Goal: Transaction & Acquisition: Purchase product/service

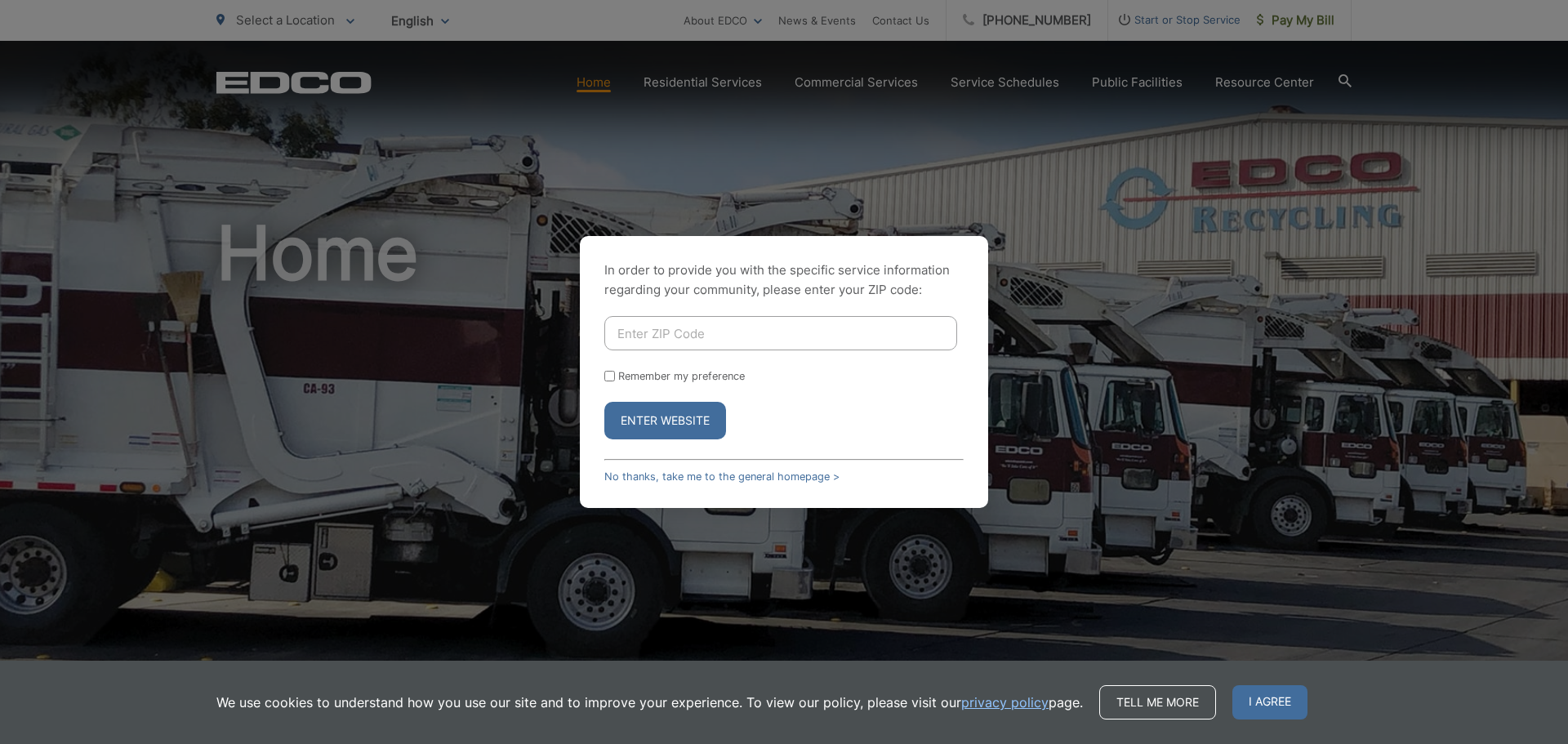
click at [689, 328] on input "Enter ZIP Code" at bounding box center [780, 333] width 353 height 34
type input "92084"
click at [695, 413] on button "Enter Website" at bounding box center [664, 421] width 122 height 37
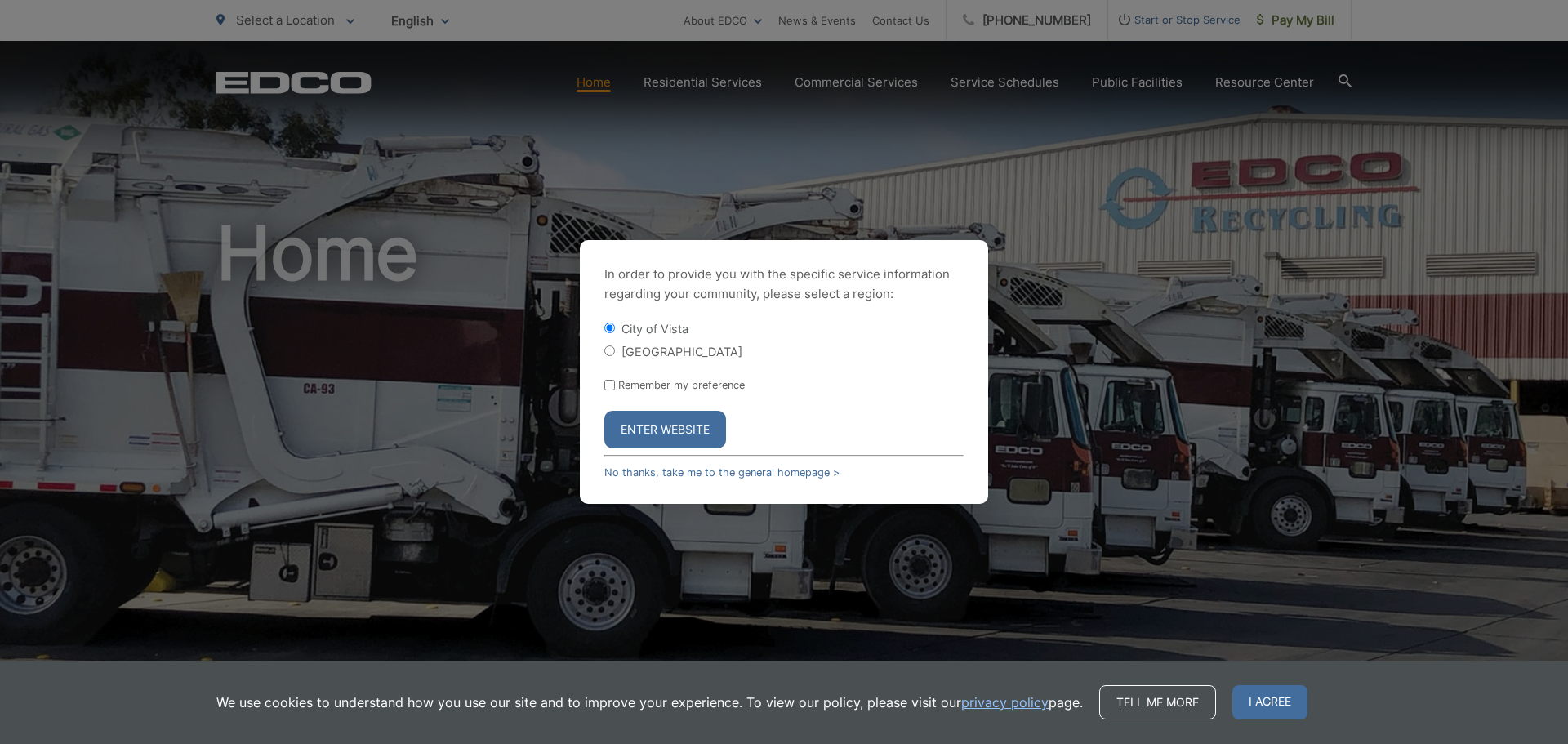
click at [647, 430] on button "Enter Website" at bounding box center [664, 429] width 122 height 37
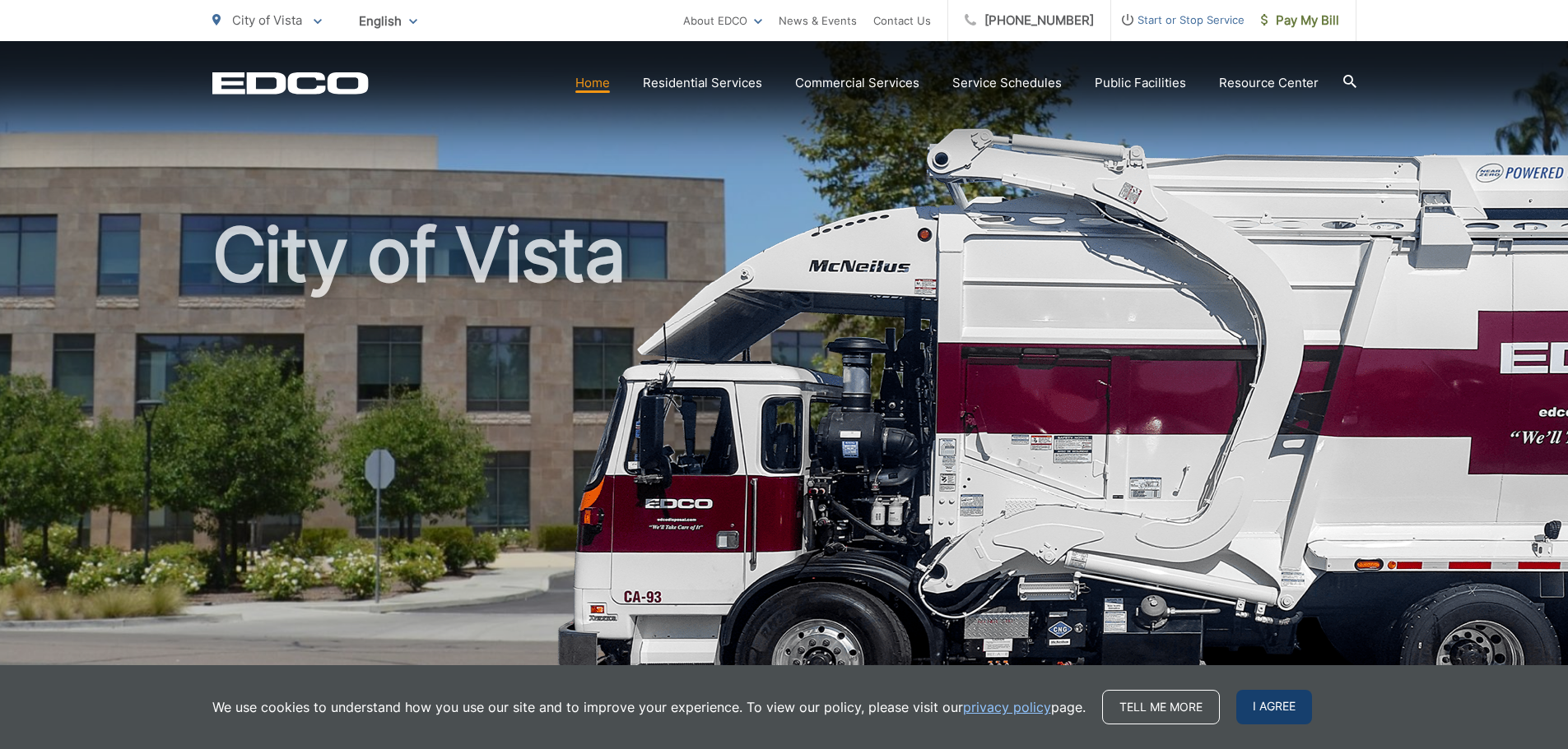
click at [1251, 699] on span "I agree" at bounding box center [1274, 707] width 76 height 35
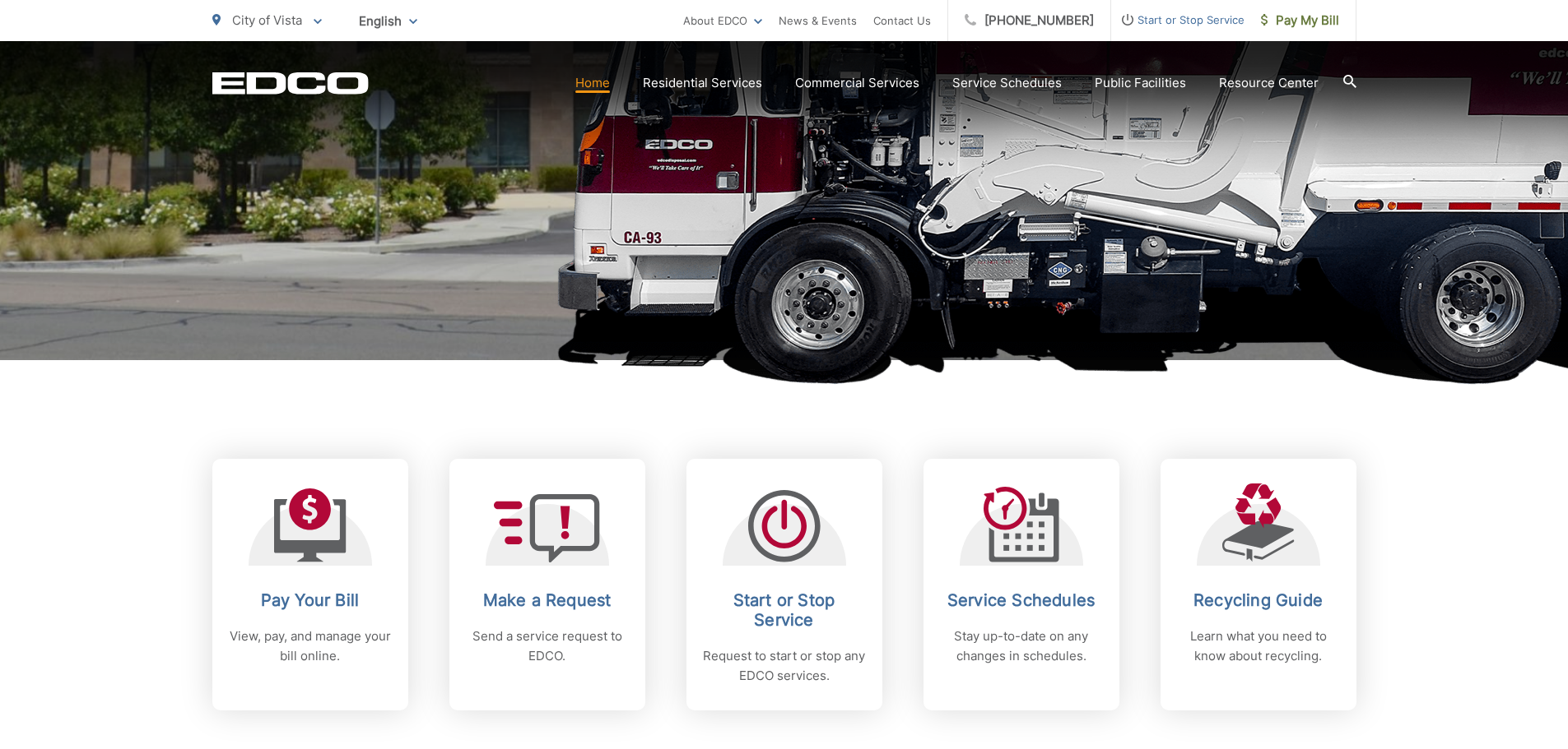
scroll to position [576, 0]
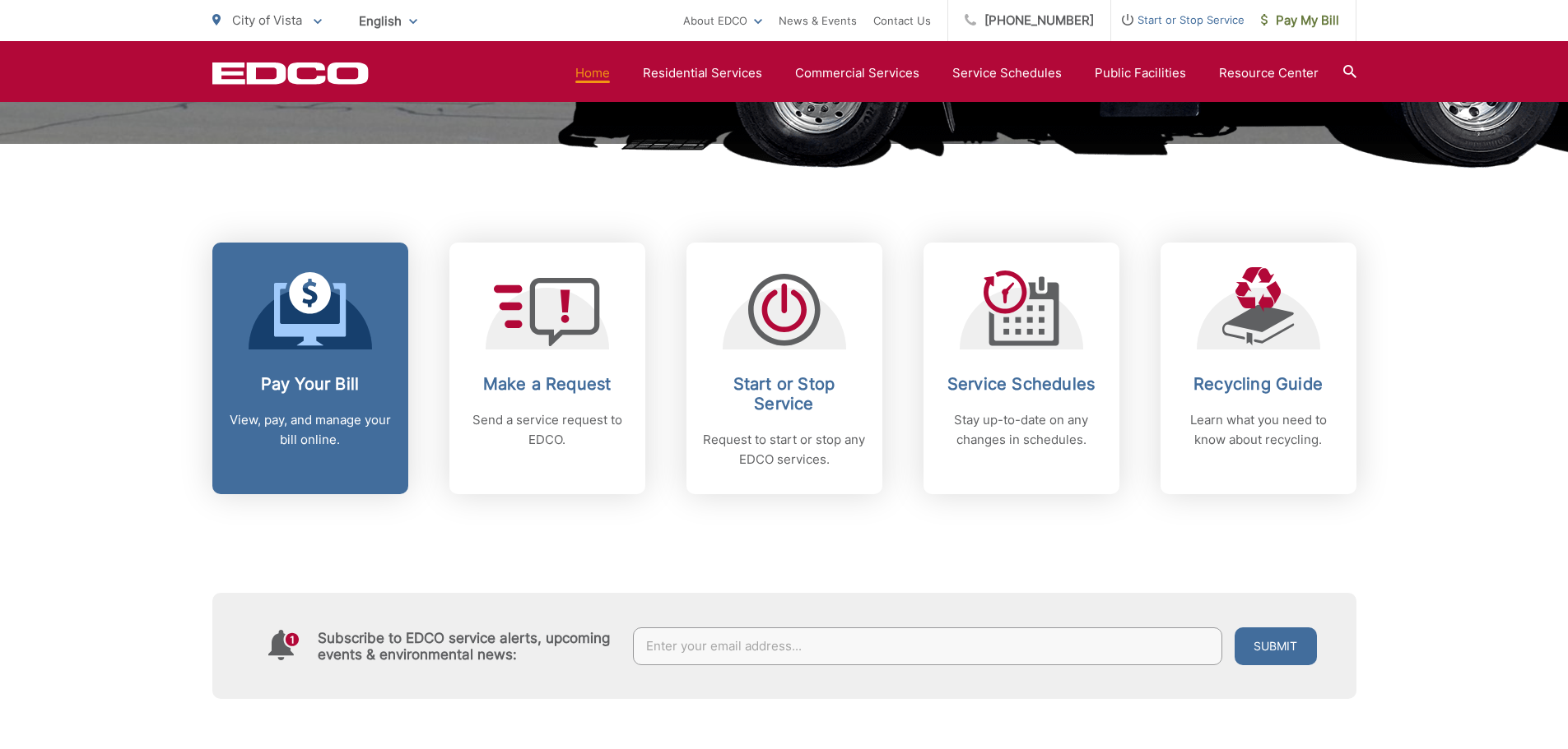
click at [339, 359] on link "Pay Your Bill View, pay, and manage your bill online." at bounding box center [309, 368] width 196 height 252
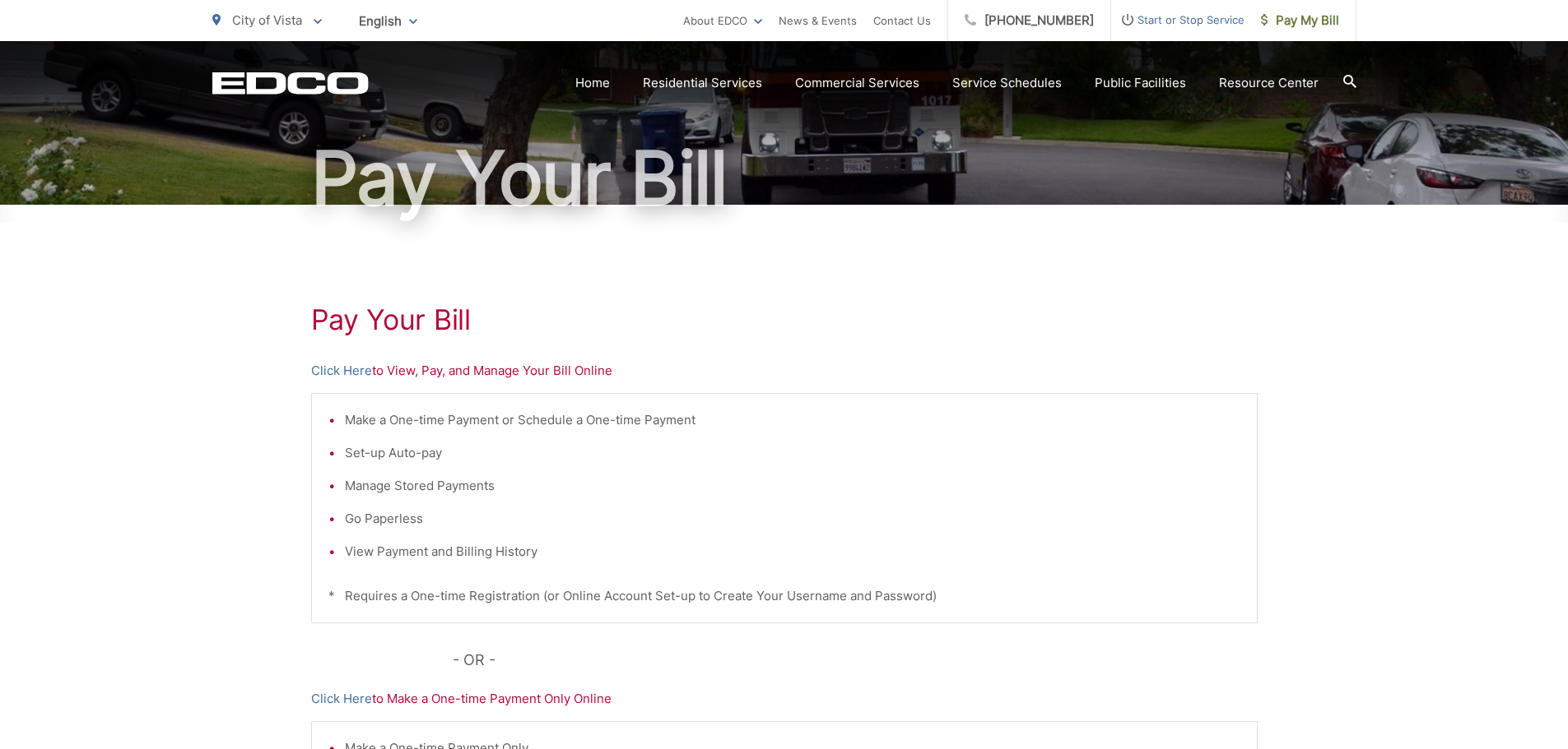
scroll to position [165, 0]
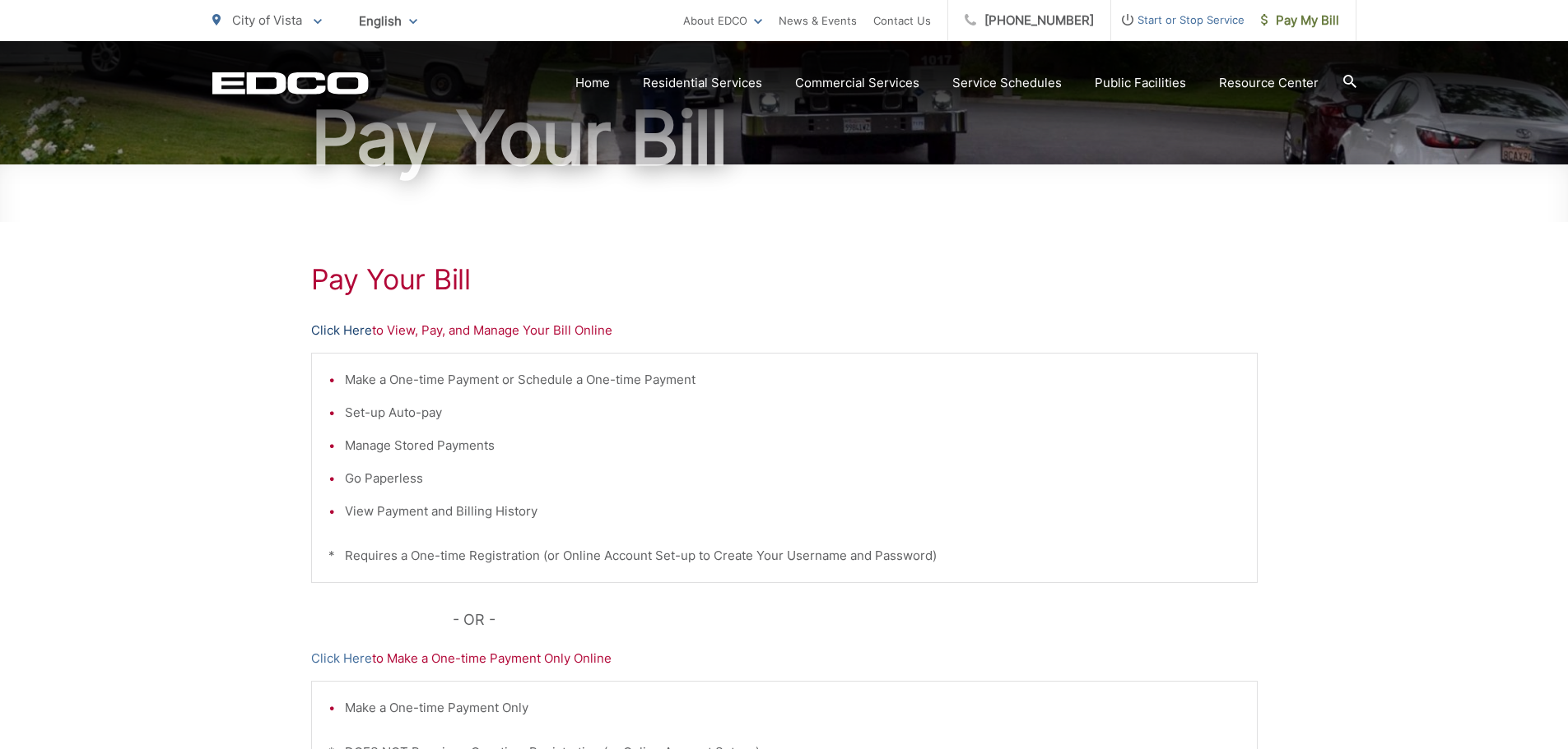
click at [341, 330] on link "Click Here" at bounding box center [341, 330] width 61 height 20
